Goal: Find specific page/section: Find specific page/section

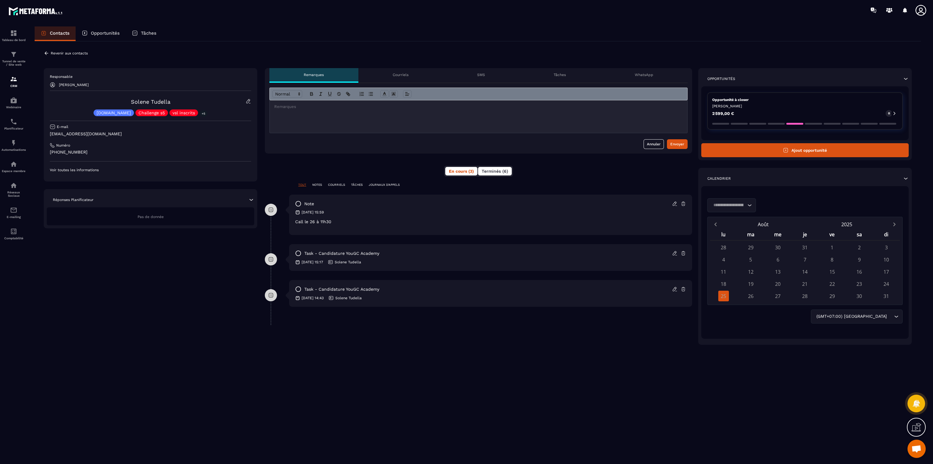
click at [490, 170] on span "Terminés (6)" at bounding box center [495, 171] width 26 height 5
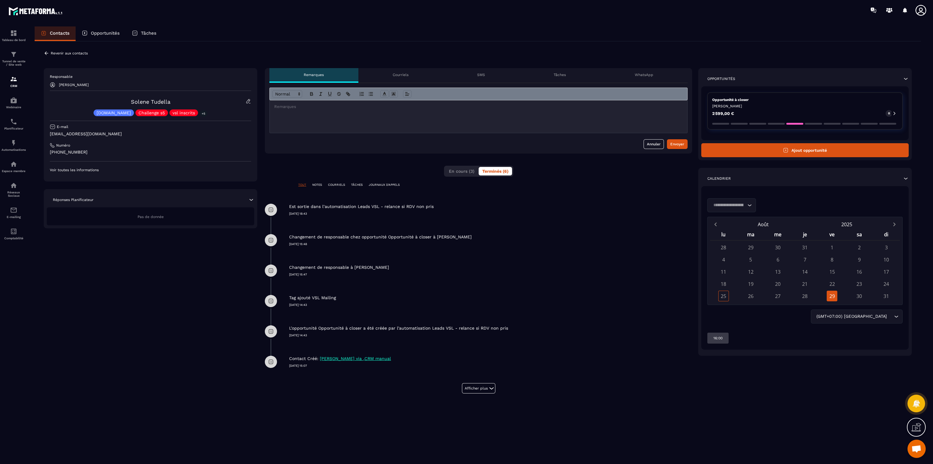
click at [143, 30] on p "Tâches" at bounding box center [148, 32] width 15 height 5
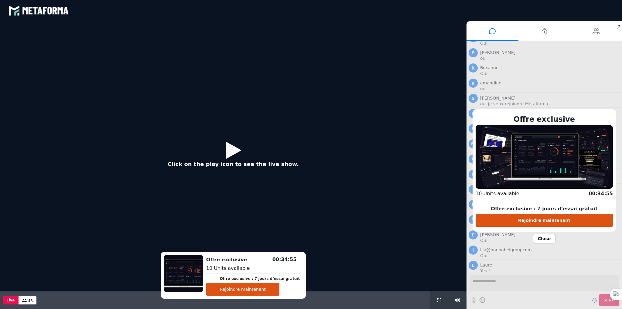
scroll to position [450, 0]
